Goal: Information Seeking & Learning: Understand process/instructions

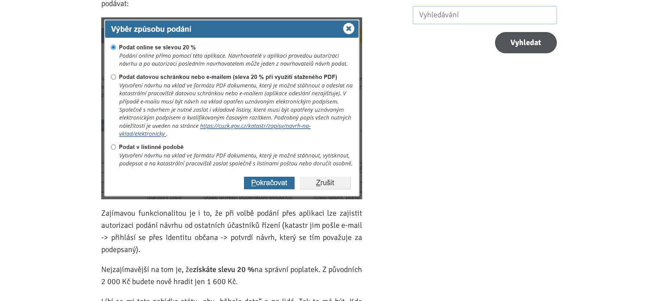
scroll to position [346, 0]
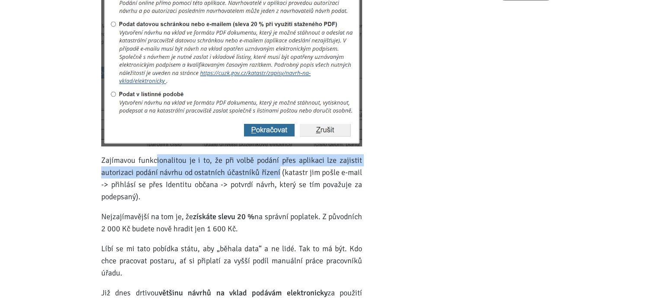
drag, startPoint x: 172, startPoint y: 164, endPoint x: 280, endPoint y: 174, distance: 107.9
click at [280, 174] on p "Zajímavou funkcionalitou je i to, že při volbě podání přes aplikaci lze zajisti…" at bounding box center [231, 178] width 261 height 48
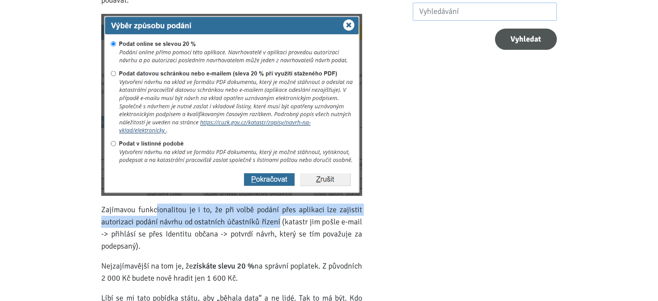
scroll to position [303, 0]
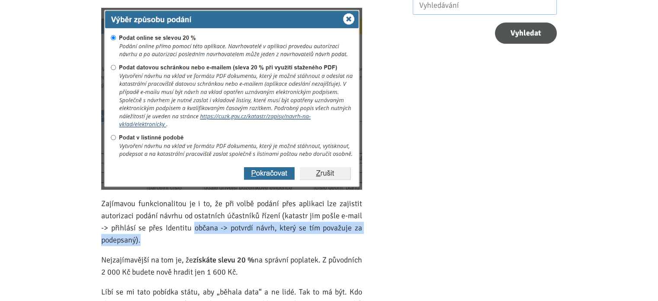
drag, startPoint x: 194, startPoint y: 232, endPoint x: 267, endPoint y: 245, distance: 73.6
click at [267, 245] on div "Na každé podání (návrh na vklad) do katastru nemovitostí se váže úhrada správní…" at bounding box center [231, 179] width 261 height 591
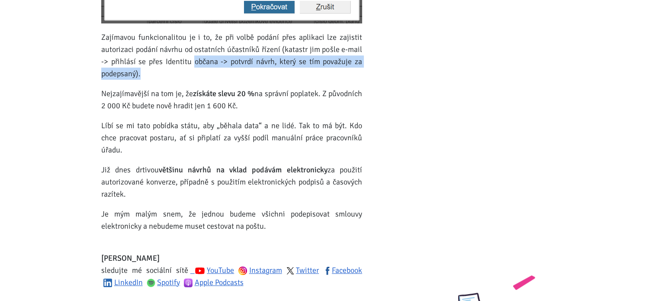
scroll to position [476, 0]
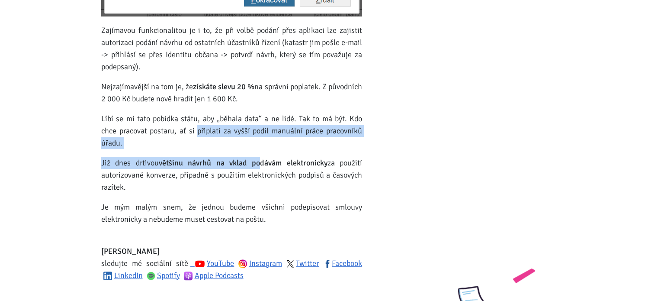
drag, startPoint x: 197, startPoint y: 128, endPoint x: 256, endPoint y: 157, distance: 66.6
click at [256, 157] on div "Na každé podání (návrh na vklad) do katastru nemovitostí se váže úhrada správní…" at bounding box center [231, 5] width 261 height 591
click at [256, 158] on strong "většinu návrhů na vklad podávám elektronicky" at bounding box center [243, 163] width 169 height 10
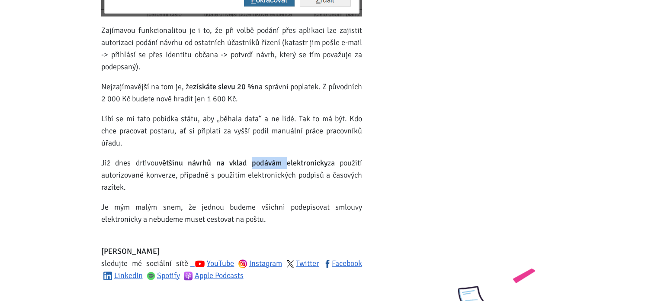
click at [256, 158] on strong "většinu návrhů na vklad podávám elektronicky" at bounding box center [243, 163] width 169 height 10
click at [251, 167] on strong "většinu návrhů na vklad podávám elektronicky" at bounding box center [243, 163] width 169 height 10
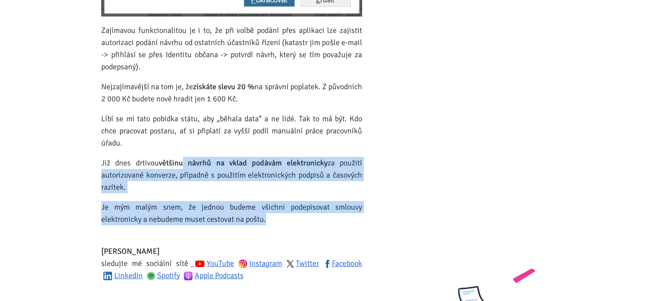
drag, startPoint x: 185, startPoint y: 166, endPoint x: 267, endPoint y: 227, distance: 102.4
click at [267, 227] on div "Na každé podání (návrh na vklad) do katastru nemovitostí se váže úhrada správní…" at bounding box center [231, 5] width 261 height 591
